Goal: Transaction & Acquisition: Purchase product/service

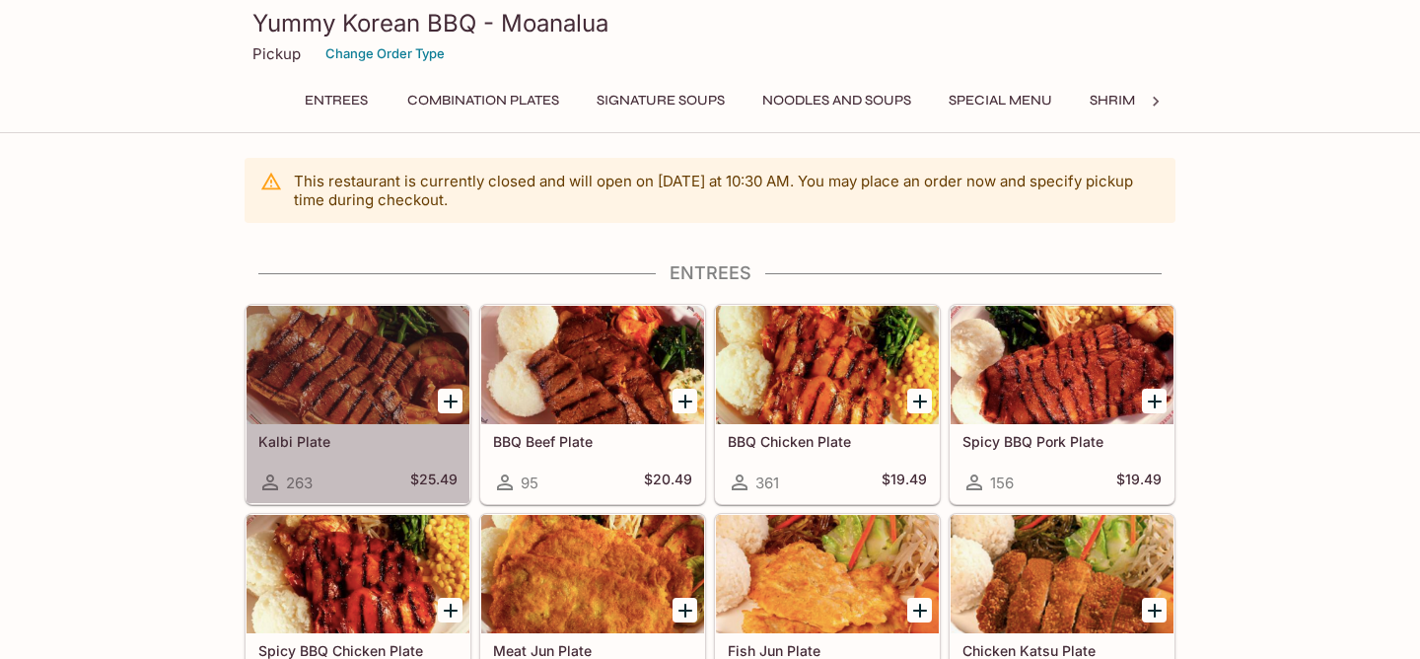
click at [360, 446] on h5 "Kalbi Plate" at bounding box center [357, 441] width 199 height 17
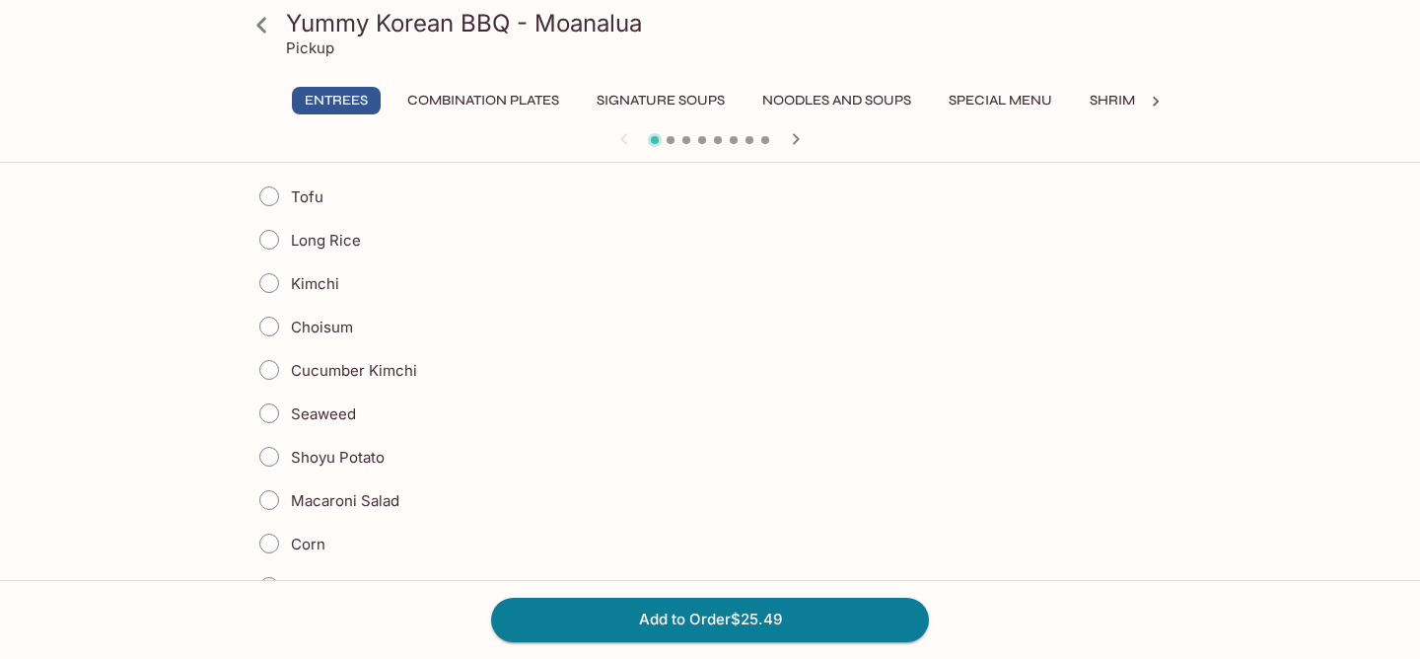
scroll to position [534, 0]
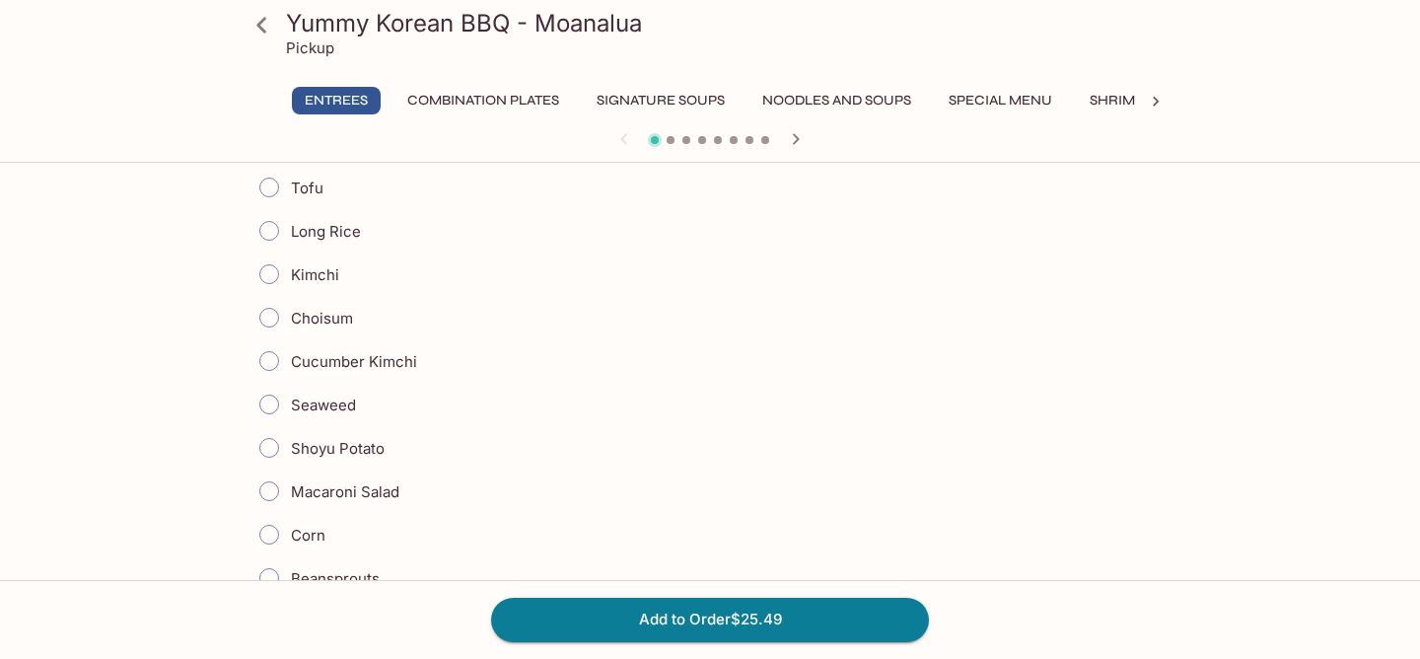
click at [270, 448] on input "Shoyu Potato" at bounding box center [268, 447] width 41 height 41
radio input "true"
click at [266, 494] on input "Macaroni Salad" at bounding box center [268, 490] width 41 height 41
radio input "true"
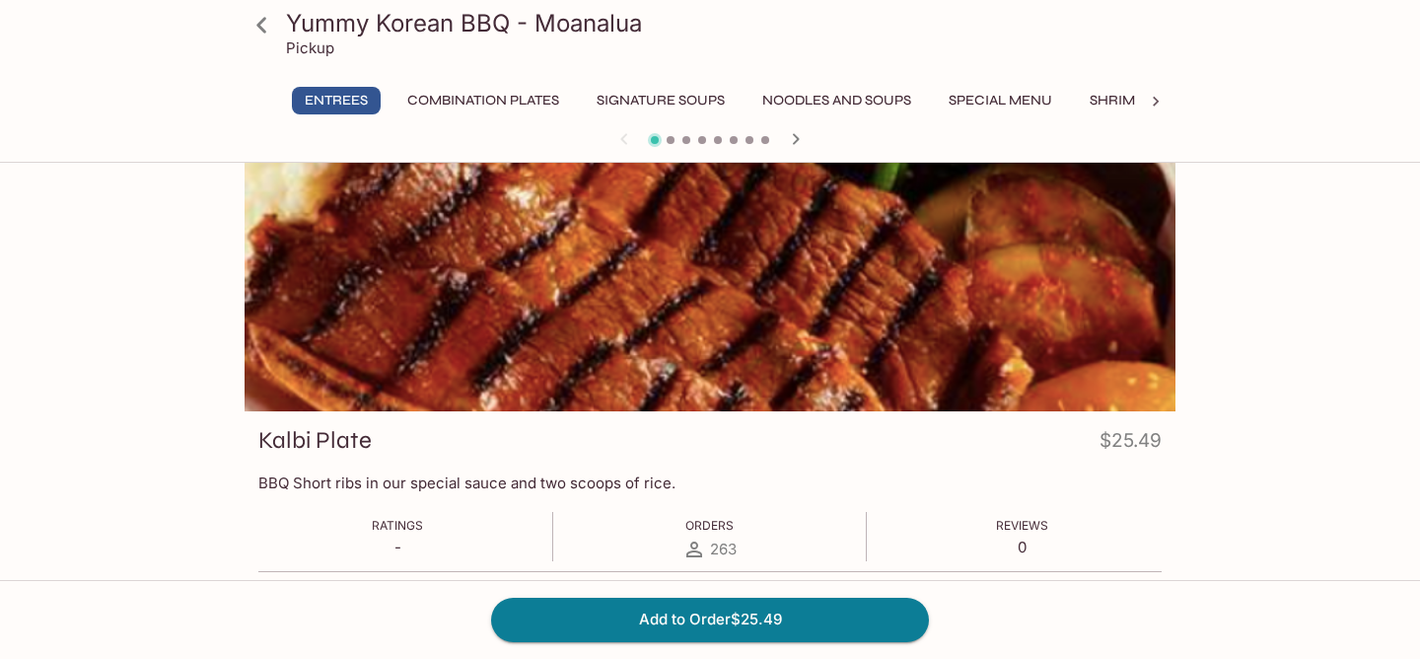
scroll to position [0, 0]
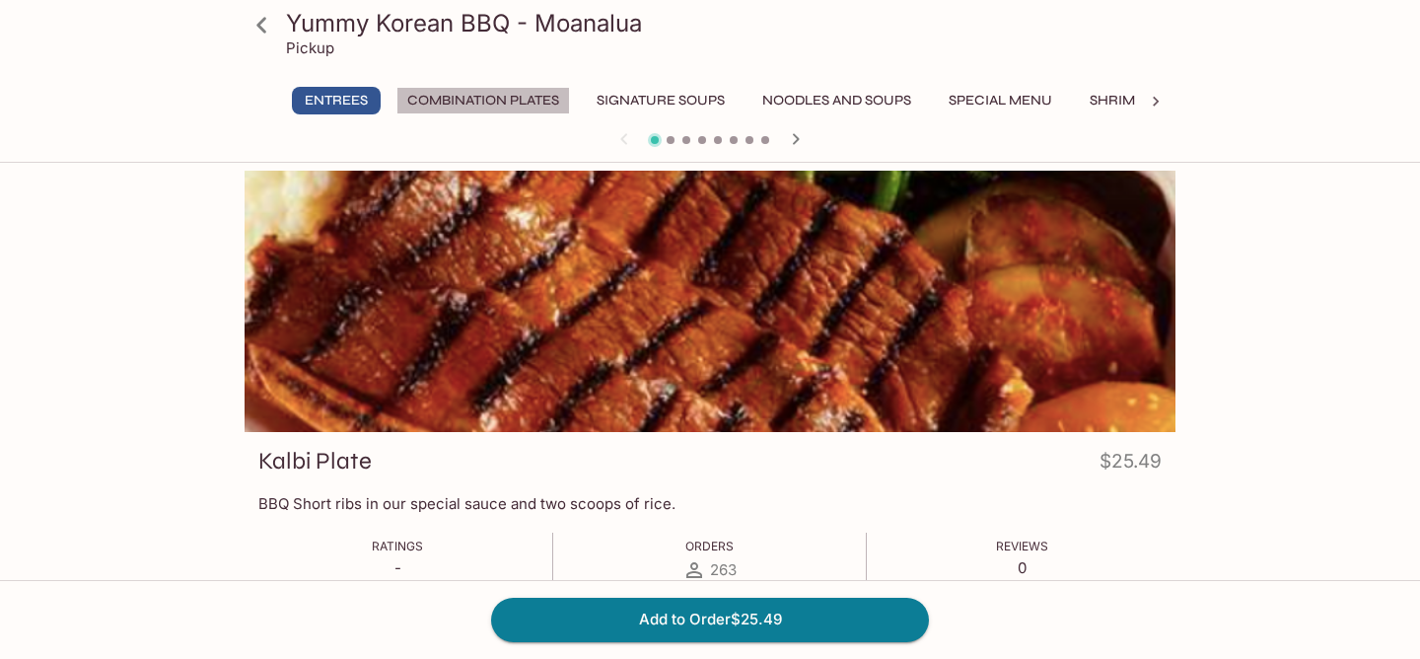
click at [537, 104] on button "Combination Plates" at bounding box center [482, 101] width 173 height 28
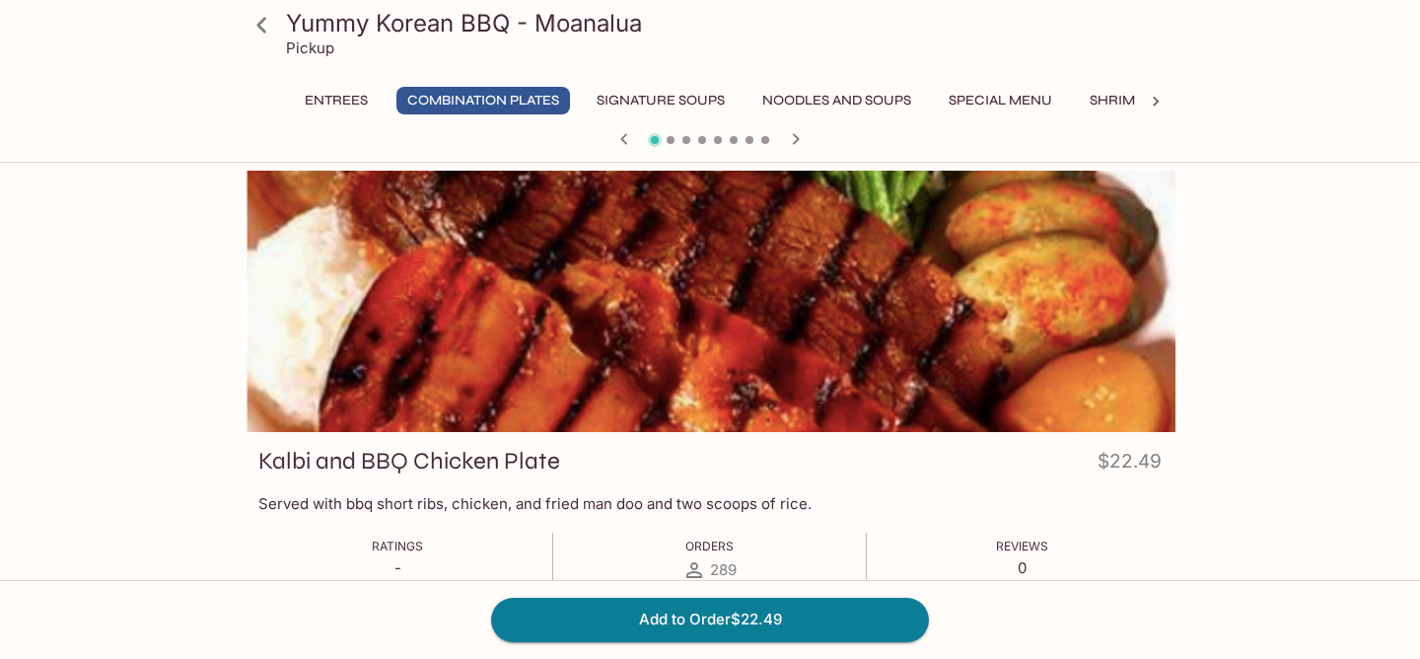
click at [1012, 100] on button "Special Menu" at bounding box center [999, 101] width 125 height 28
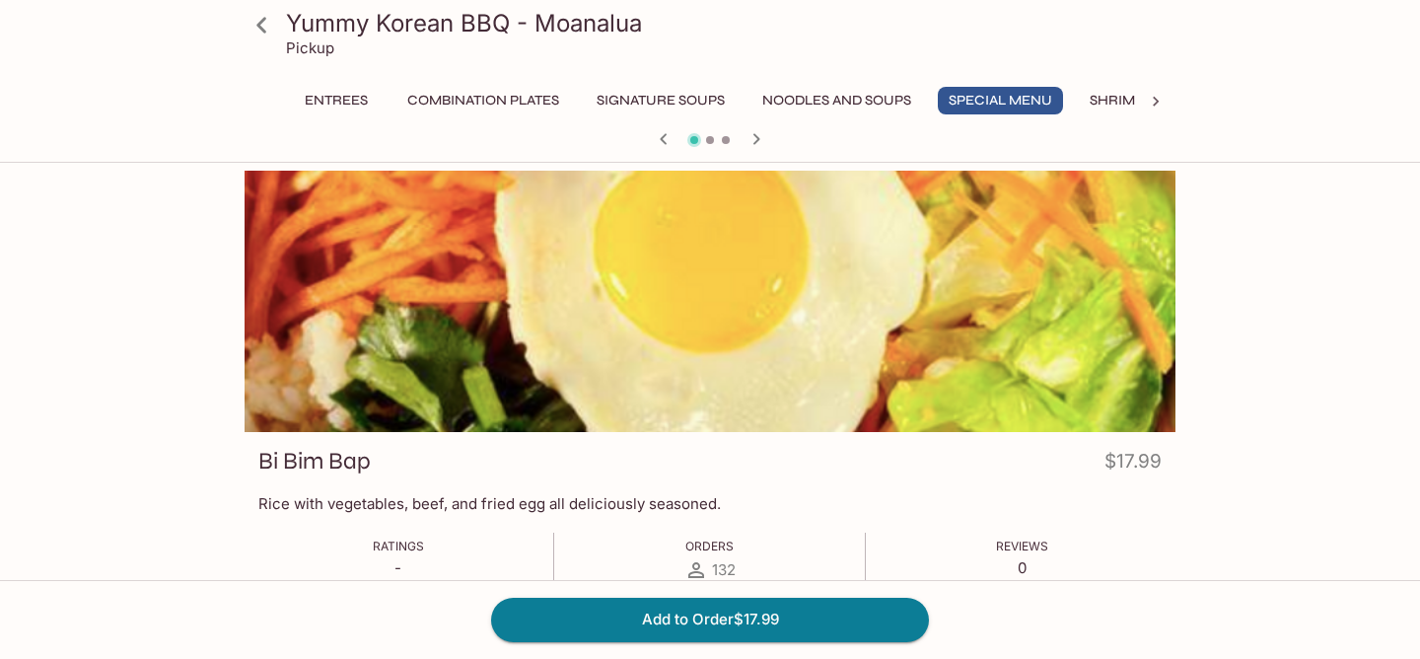
click at [1152, 105] on icon at bounding box center [1155, 102] width 6 height 10
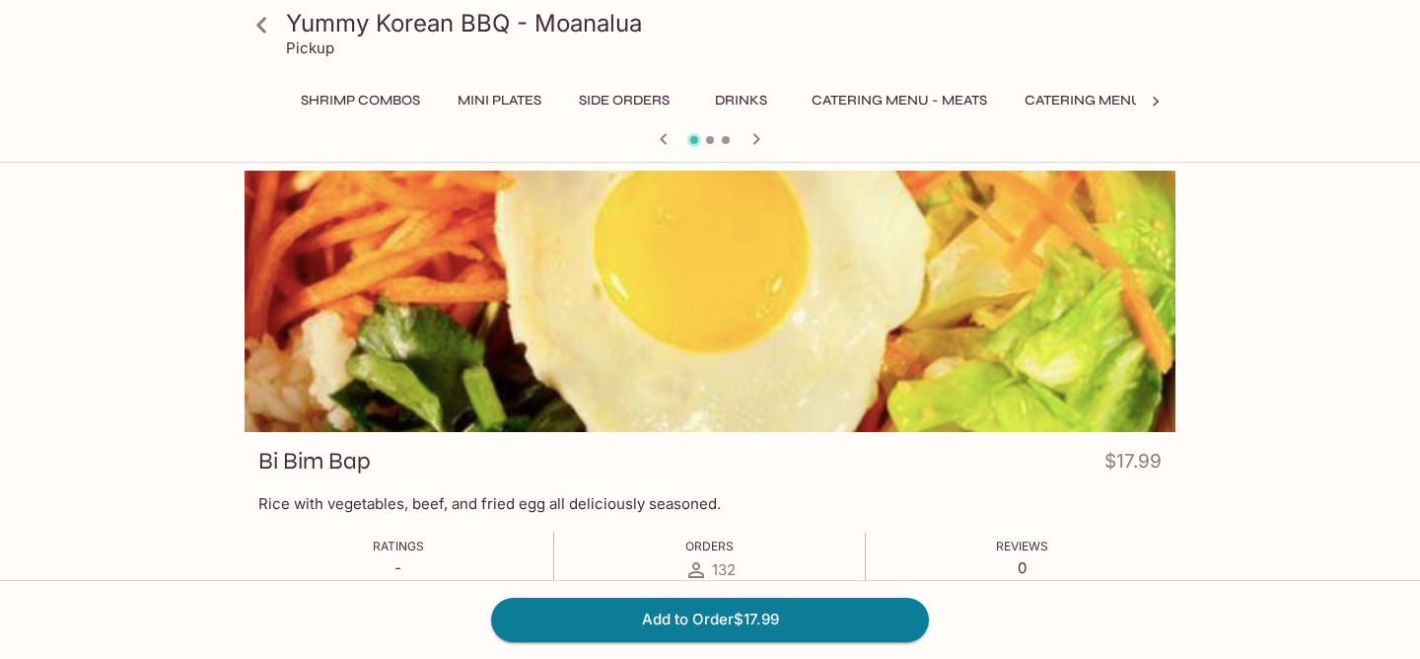
scroll to position [0, 846]
click at [458, 100] on button "Mini Plates" at bounding box center [441, 101] width 105 height 28
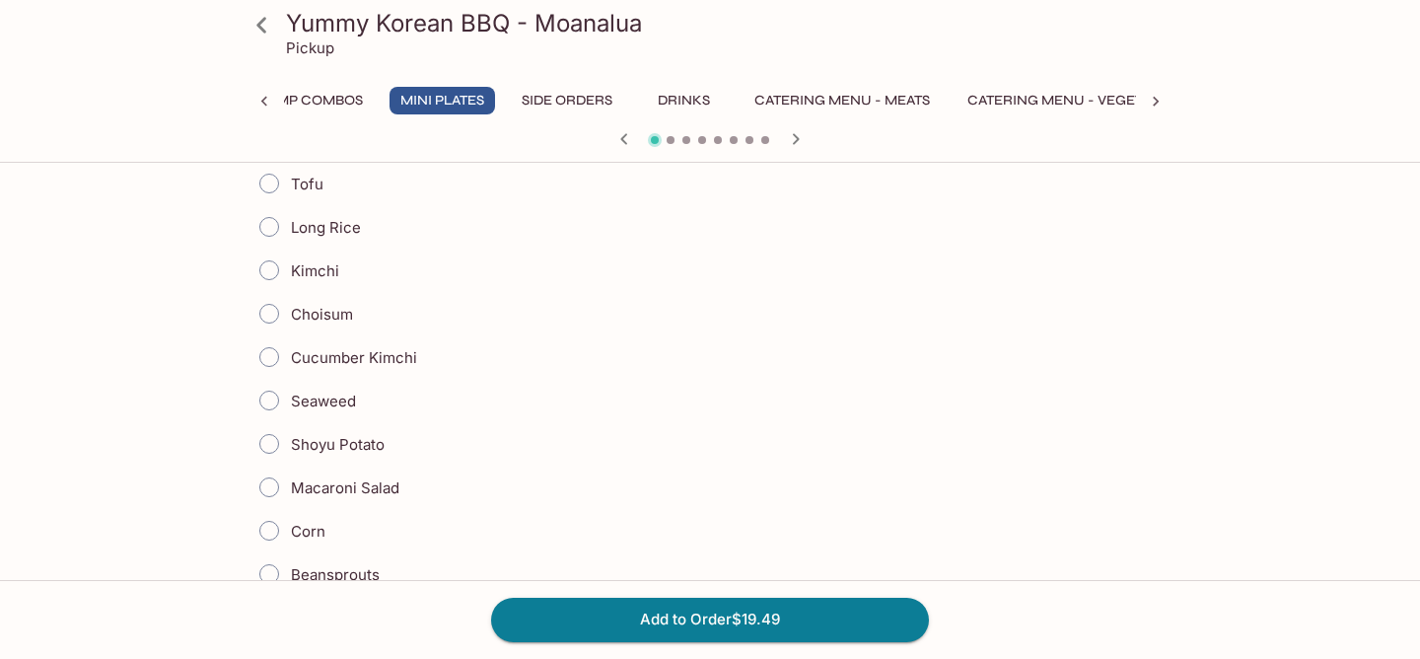
scroll to position [555, 0]
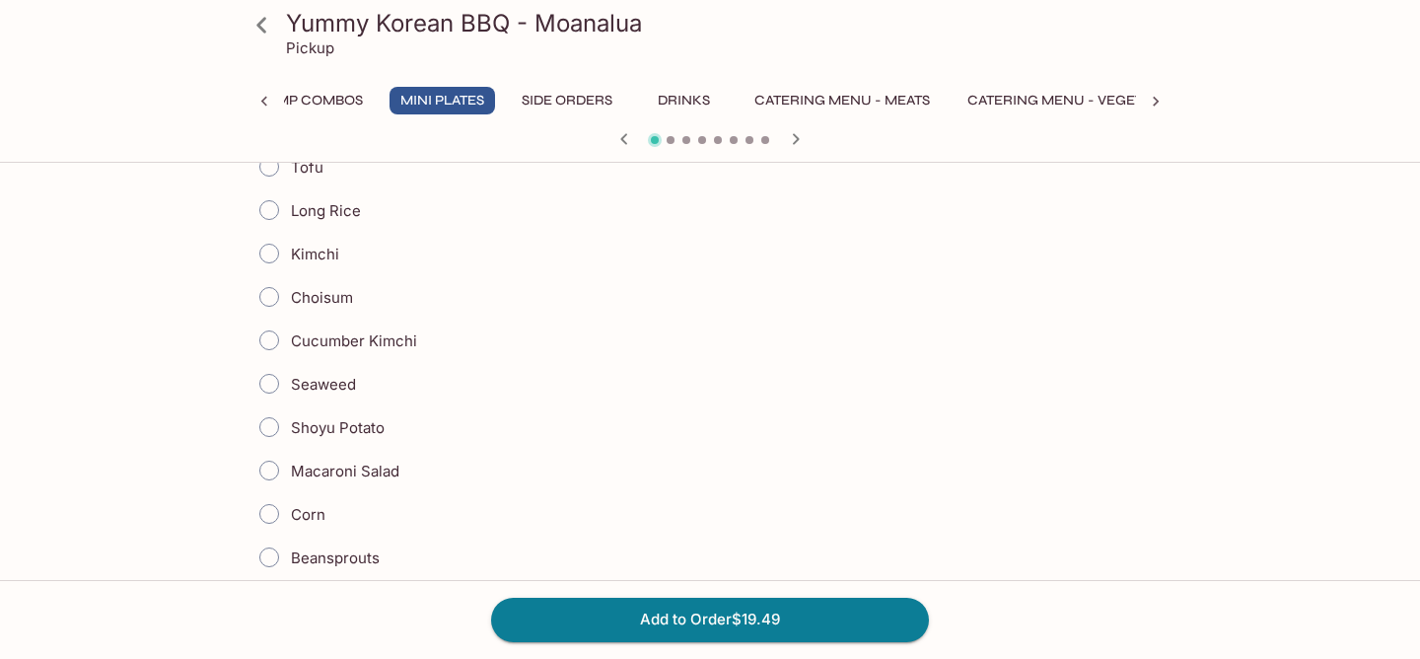
click at [268, 469] on input "Macaroni Salad" at bounding box center [268, 470] width 41 height 41
radio input "true"
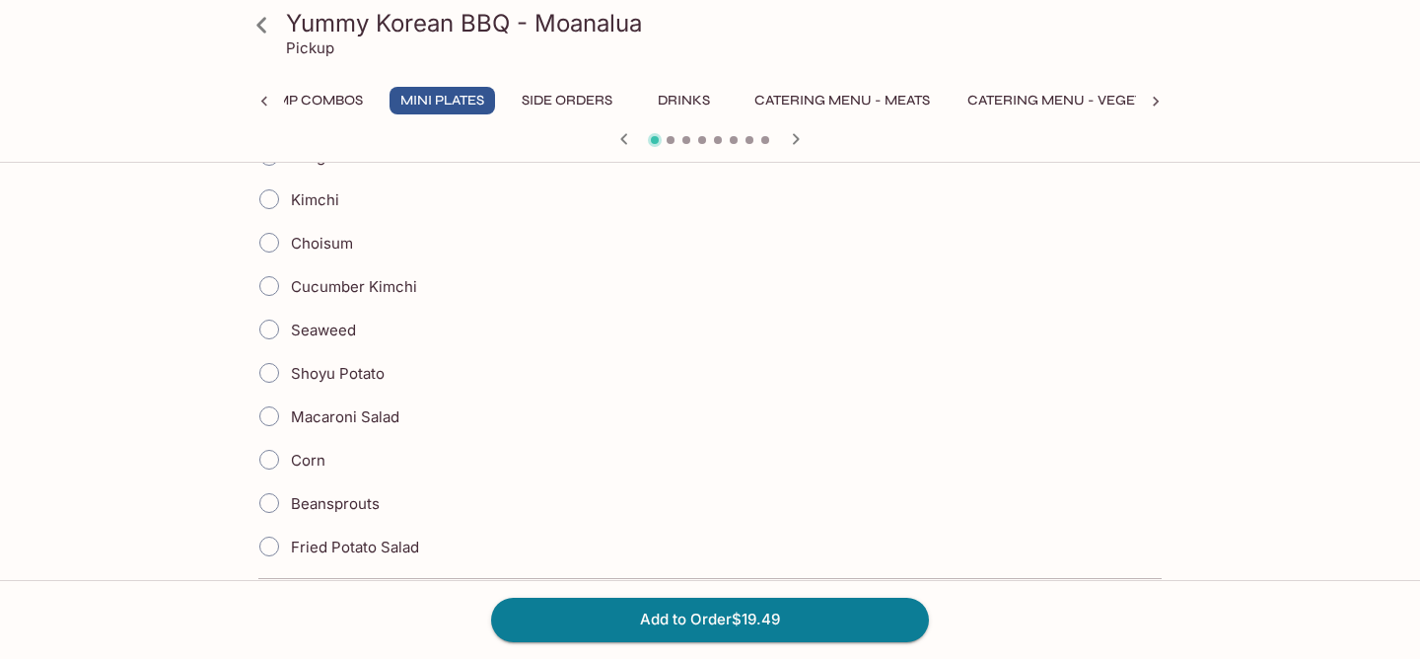
scroll to position [1207, 0]
click at [274, 375] on input "Shoyu Potato" at bounding box center [268, 370] width 41 height 41
radio input "true"
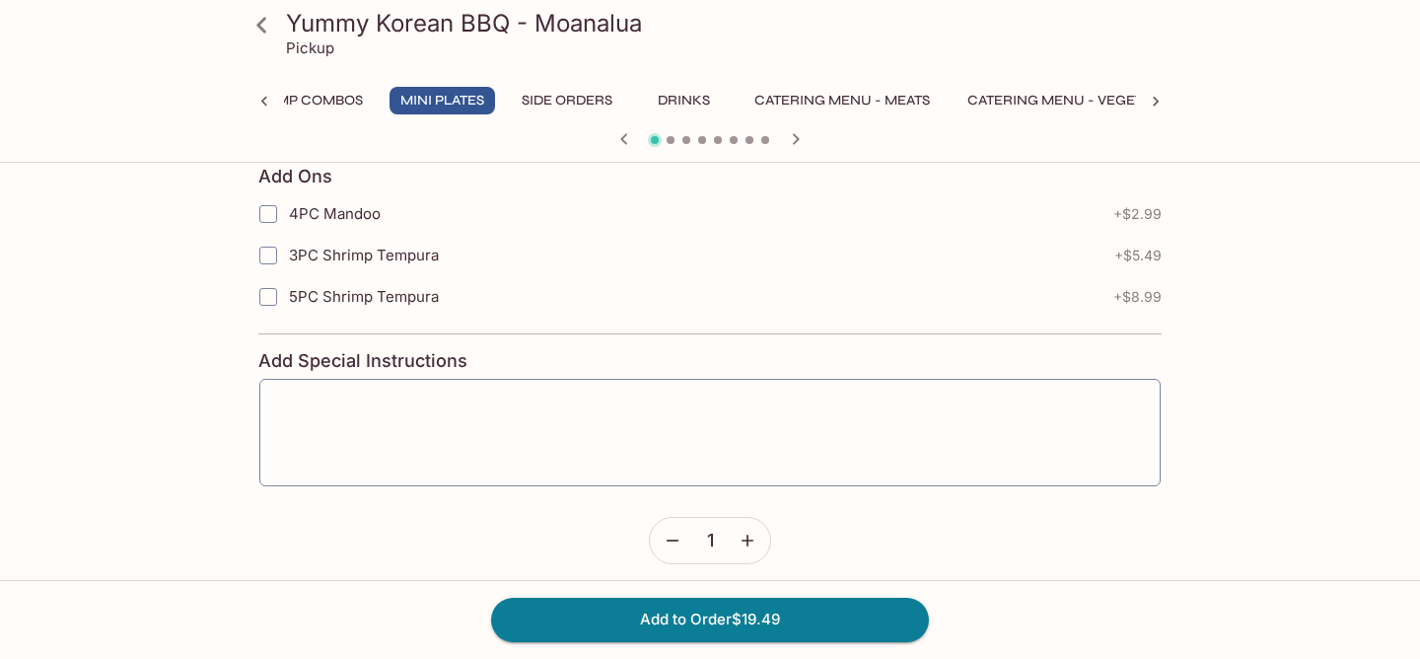
scroll to position [2202, 0]
